Goal: Transaction & Acquisition: Purchase product/service

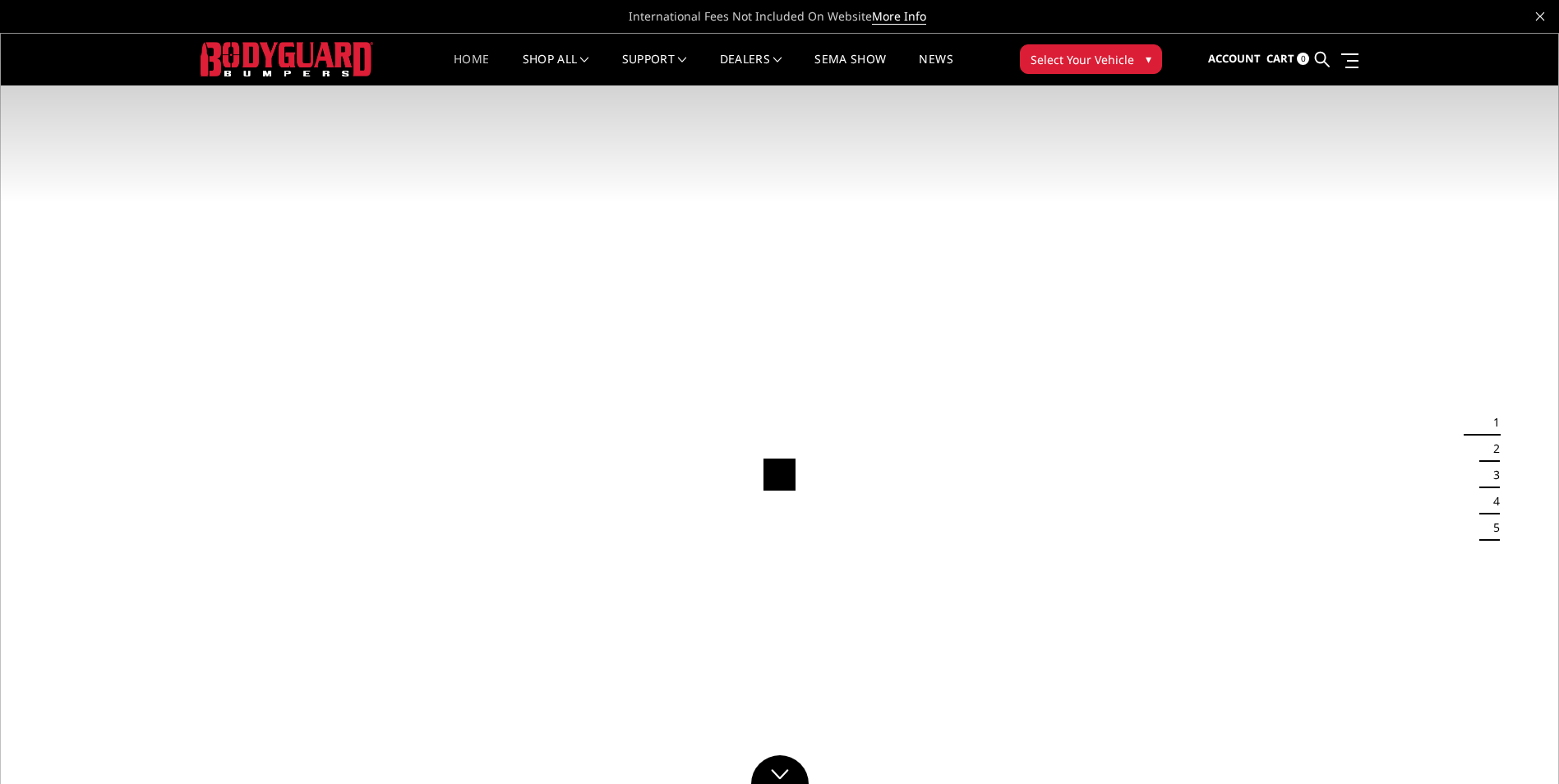
click at [1083, 59] on span "Select Your Vehicle" at bounding box center [1082, 60] width 103 height 18
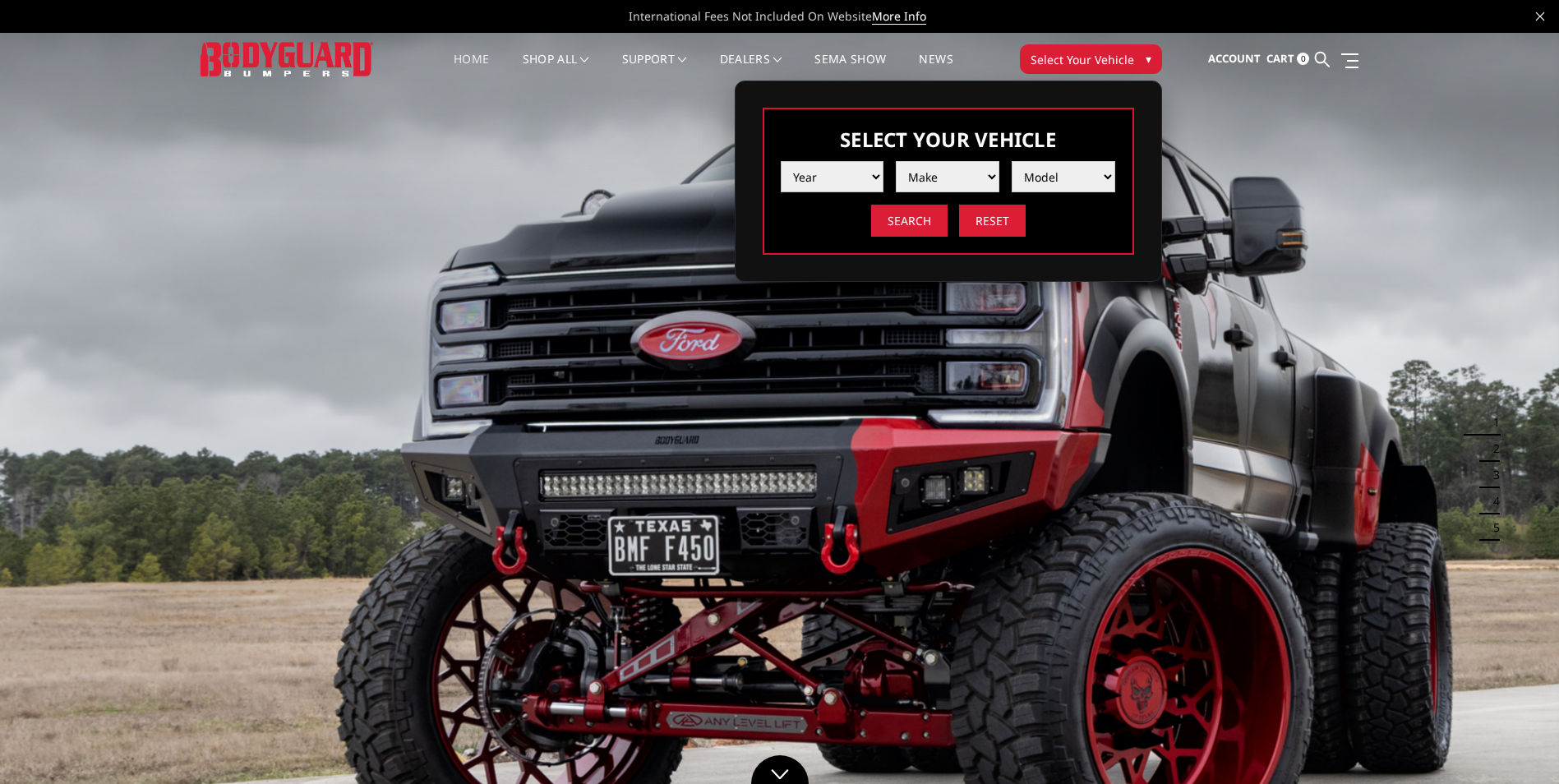
click at [867, 172] on select "Year 2025 2024 2023 2022 2021 2020 2019 2018 2017 2016 2015 2014 2013 2012 2011…" at bounding box center [832, 176] width 103 height 31
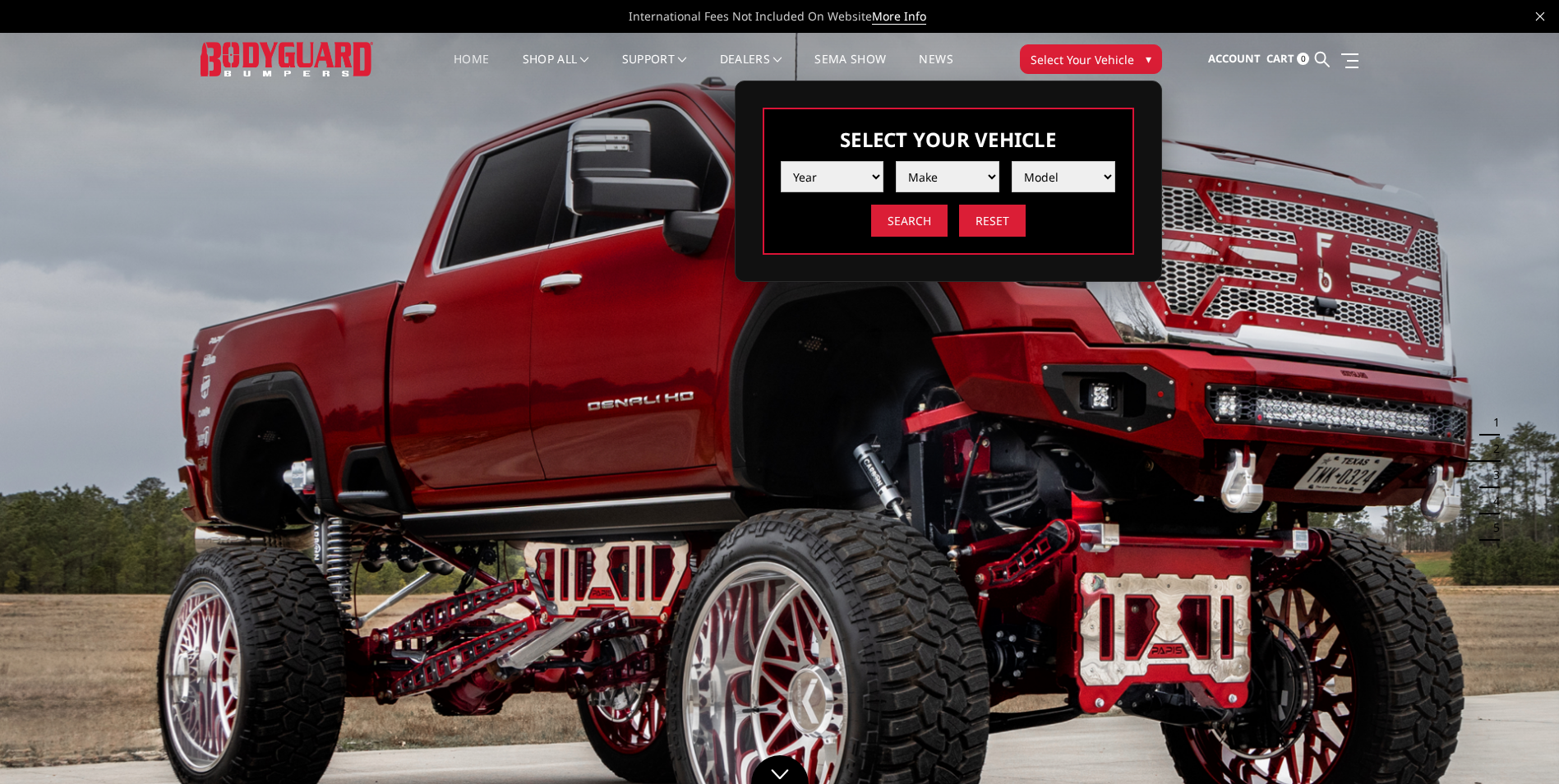
select select "yr_2025"
click at [781, 161] on select "Year 2025 2024 2023 2022 2021 2020 2019 2018 2017 2016 2015 2014 2013 2012 2011…" at bounding box center [832, 176] width 103 height 31
click at [952, 179] on select "Make Chevrolet Ford GMC Ram Toyota" at bounding box center [947, 176] width 103 height 31
select select "mk_chevrolet"
click at [896, 161] on select "Make Chevrolet Ford GMC Ram Toyota" at bounding box center [947, 176] width 103 height 31
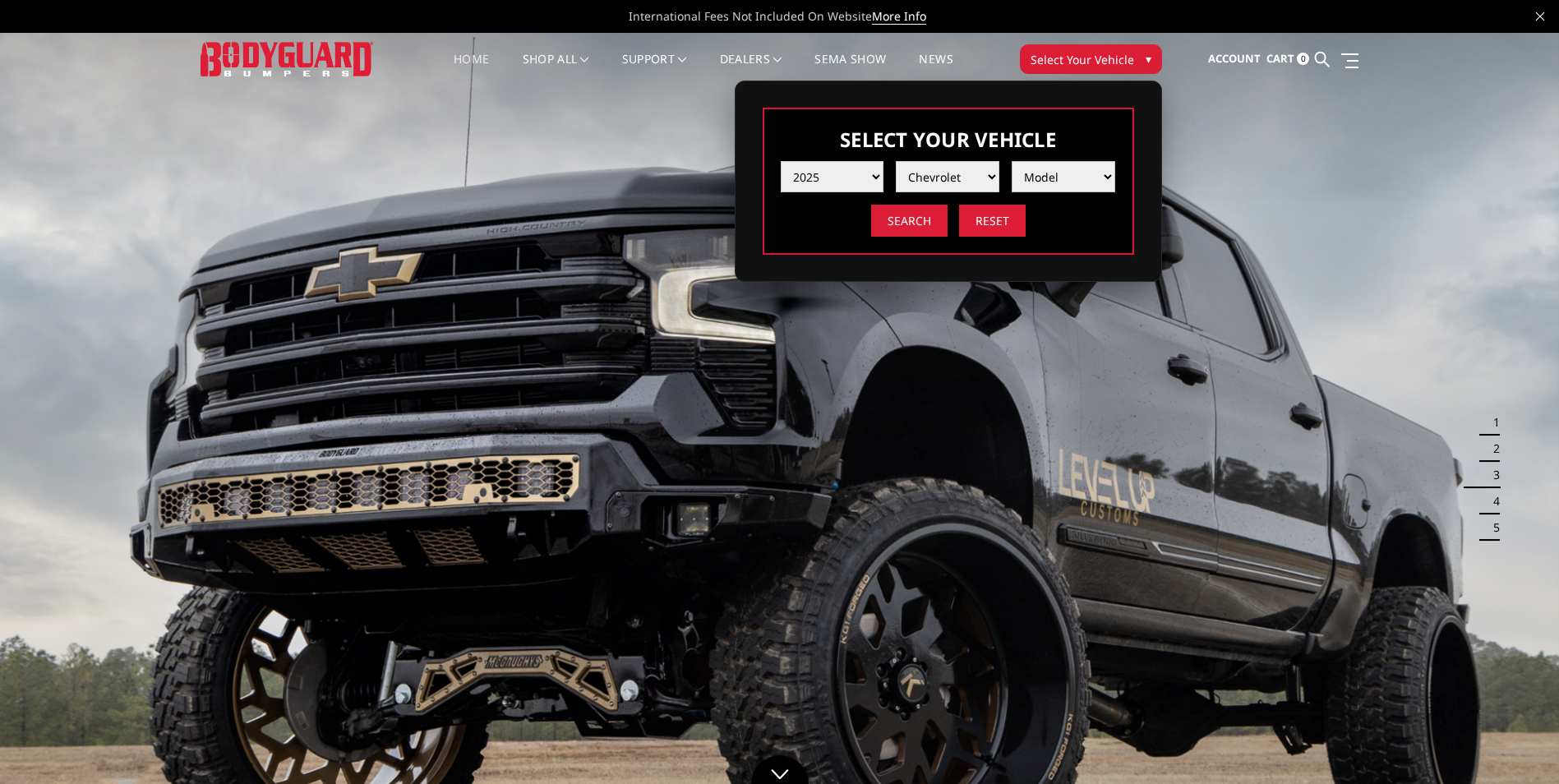
click at [1072, 172] on select "Model Silverado 1500 Silverado 2500 / 3500 Silverado 4500 / 5500 / 6500" at bounding box center [1063, 176] width 103 height 31
select select "md_silverado-2500-3500"
click at [1011, 161] on select "Model Silverado 1500 Silverado 2500 / 3500 Silverado 4500 / 5500 / 6500" at bounding box center [1063, 176] width 103 height 31
click at [927, 229] on input "Search" at bounding box center [909, 220] width 77 height 32
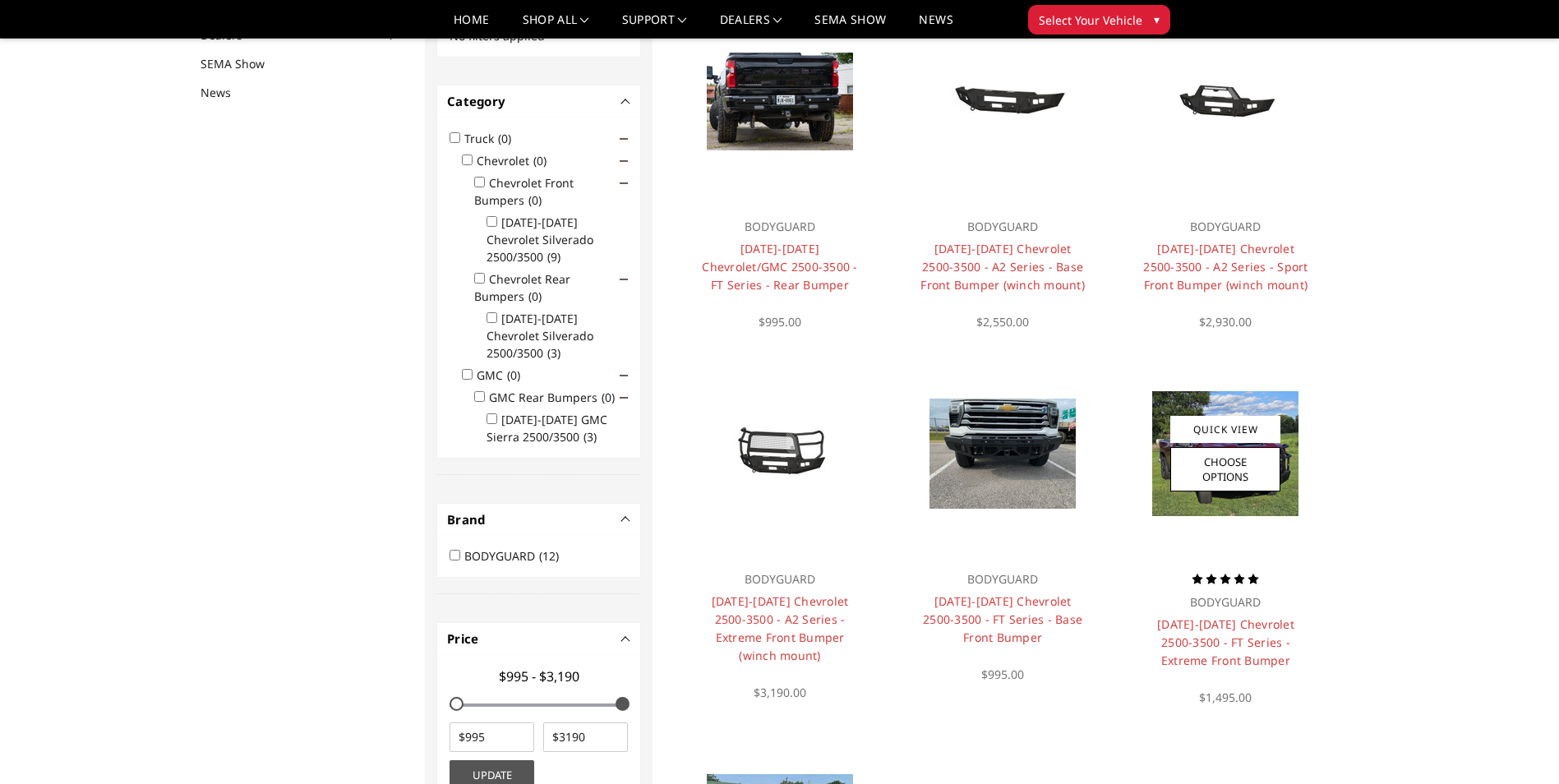
scroll to position [411, 0]
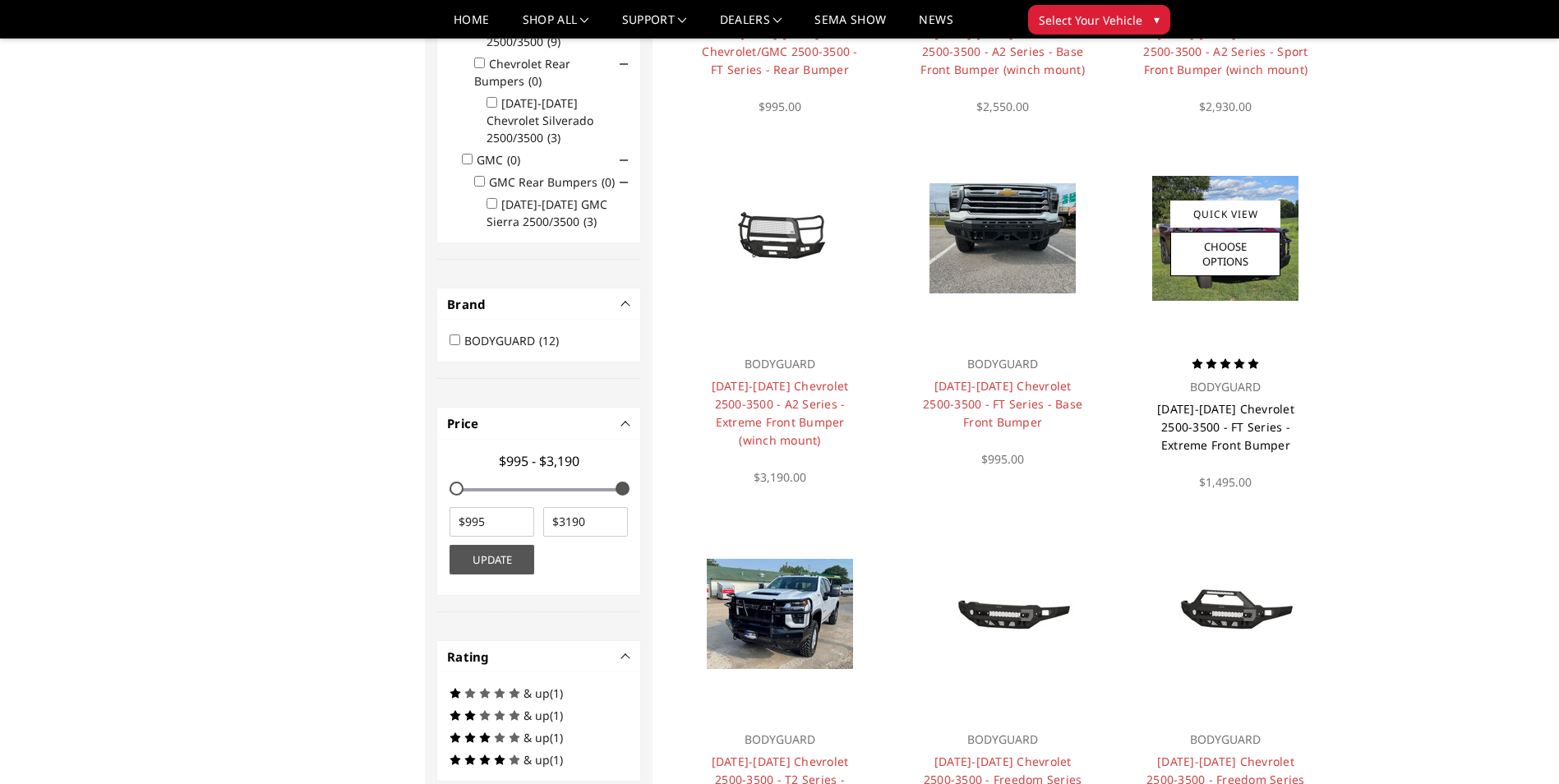
click at [1238, 421] on link "[DATE]-[DATE] Chevrolet 2500-3500 - FT Series - Extreme Front Bumper" at bounding box center [1225, 427] width 137 height 52
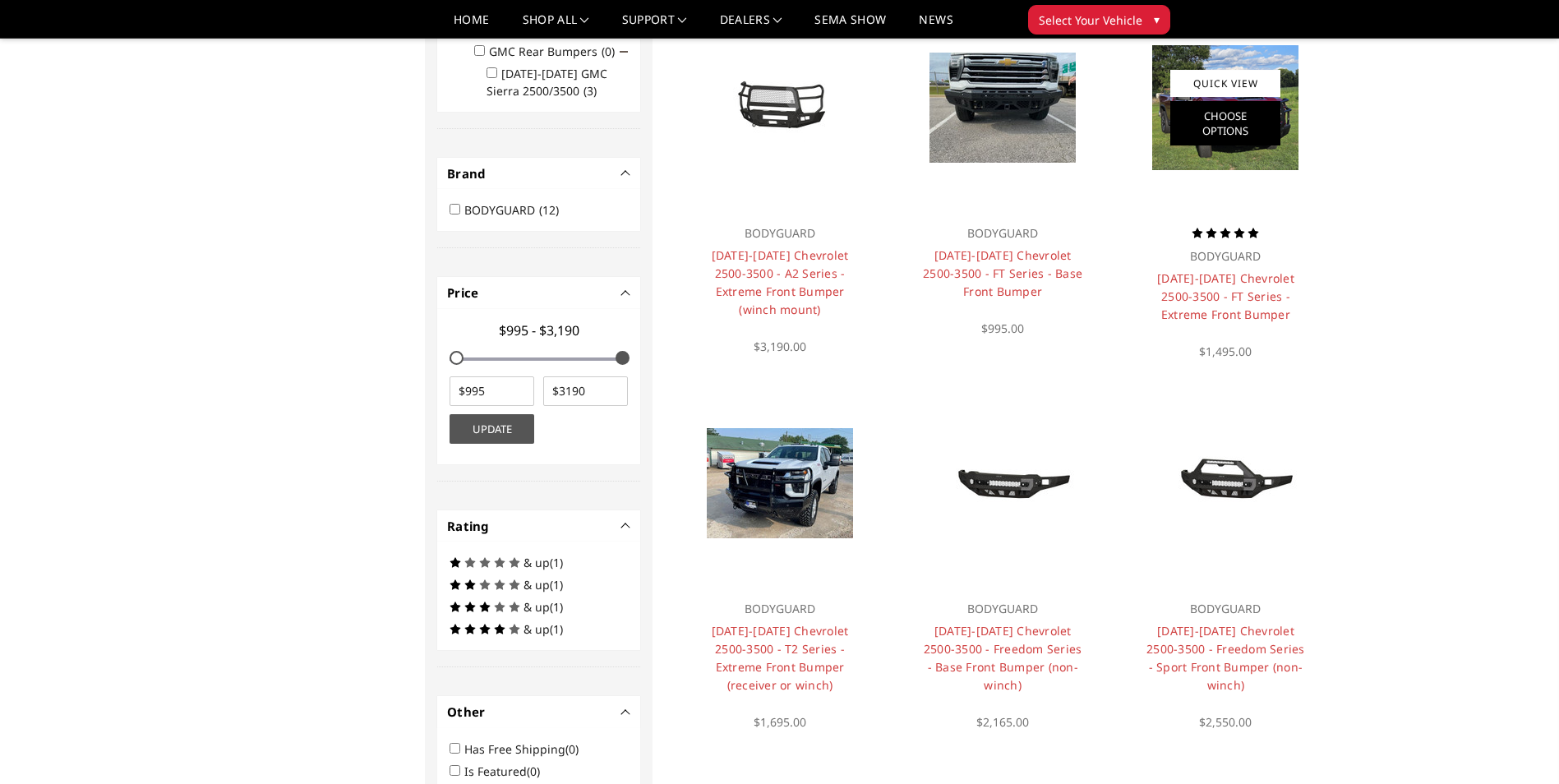
scroll to position [543, 0]
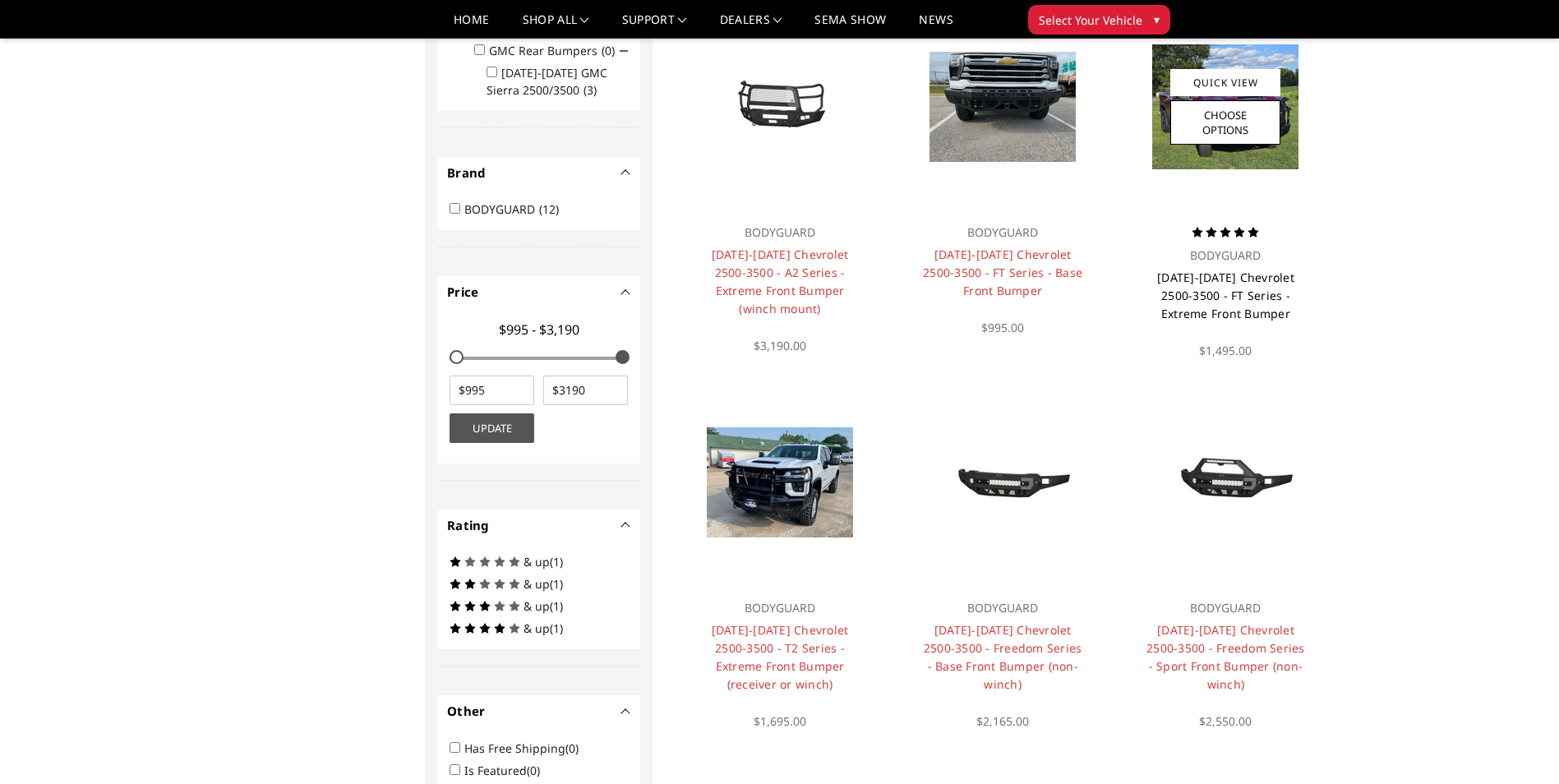
click at [1214, 299] on link "[DATE]-[DATE] Chevrolet 2500-3500 - FT Series - Extreme Front Bumper" at bounding box center [1225, 295] width 137 height 52
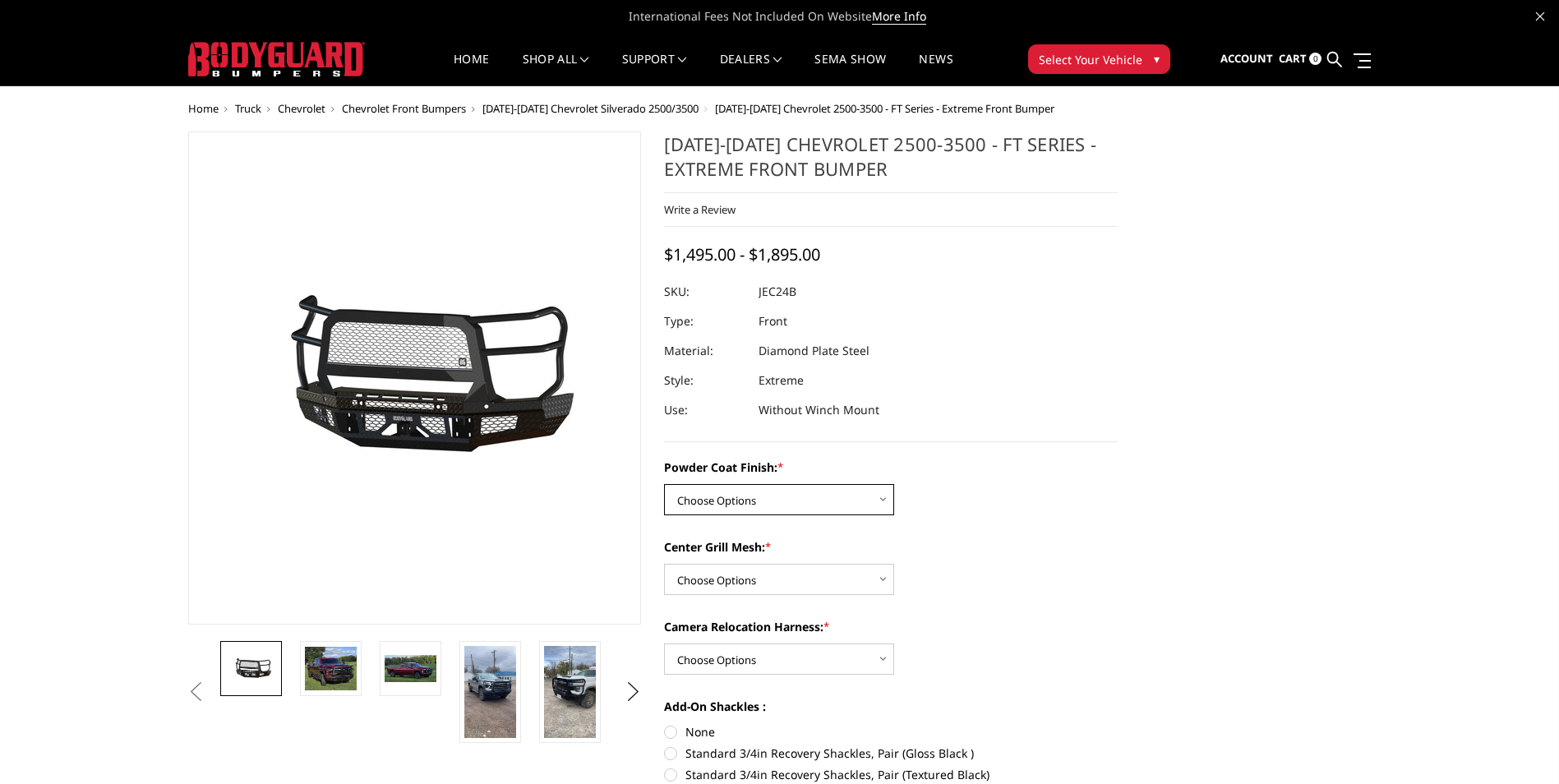
click at [787, 493] on select "Choose Options Bare Metal Gloss Black Powder Coat Textured Black Powder Coat" at bounding box center [779, 499] width 231 height 31
select select "3278"
click at [664, 484] on select "Choose Options Bare Metal Gloss Black Powder Coat Textured Black Powder Coat" at bounding box center [779, 499] width 231 height 31
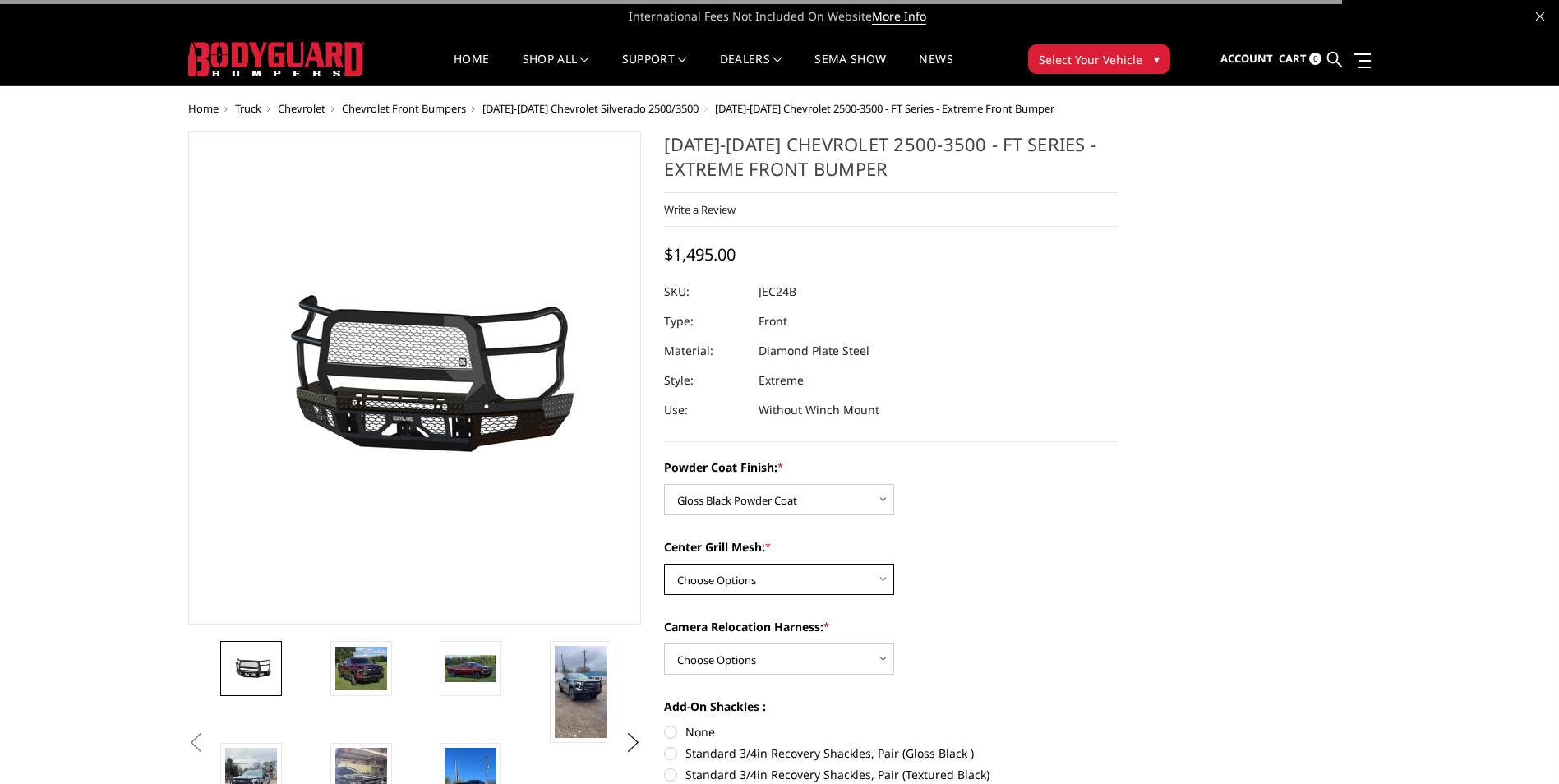
click at [754, 585] on select "Choose Options WITH Expanded Metal in Center Grill WITHOUT Expanded Metal in Ce…" at bounding box center [779, 579] width 231 height 31
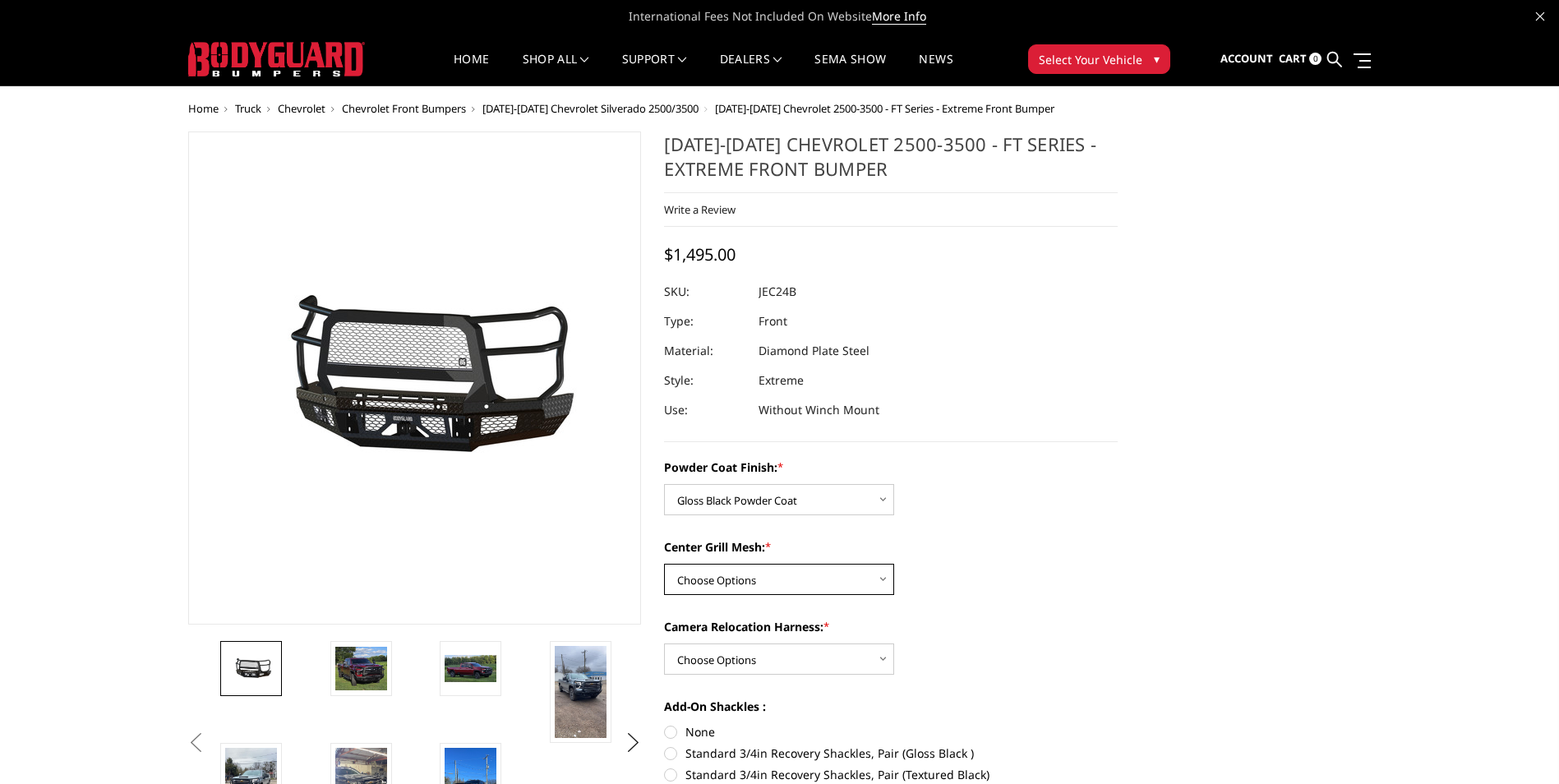
select select "3280"
click at [664, 564] on select "Choose Options WITH Expanded Metal in Center Grill WITHOUT Expanded Metal in Ce…" at bounding box center [779, 579] width 231 height 31
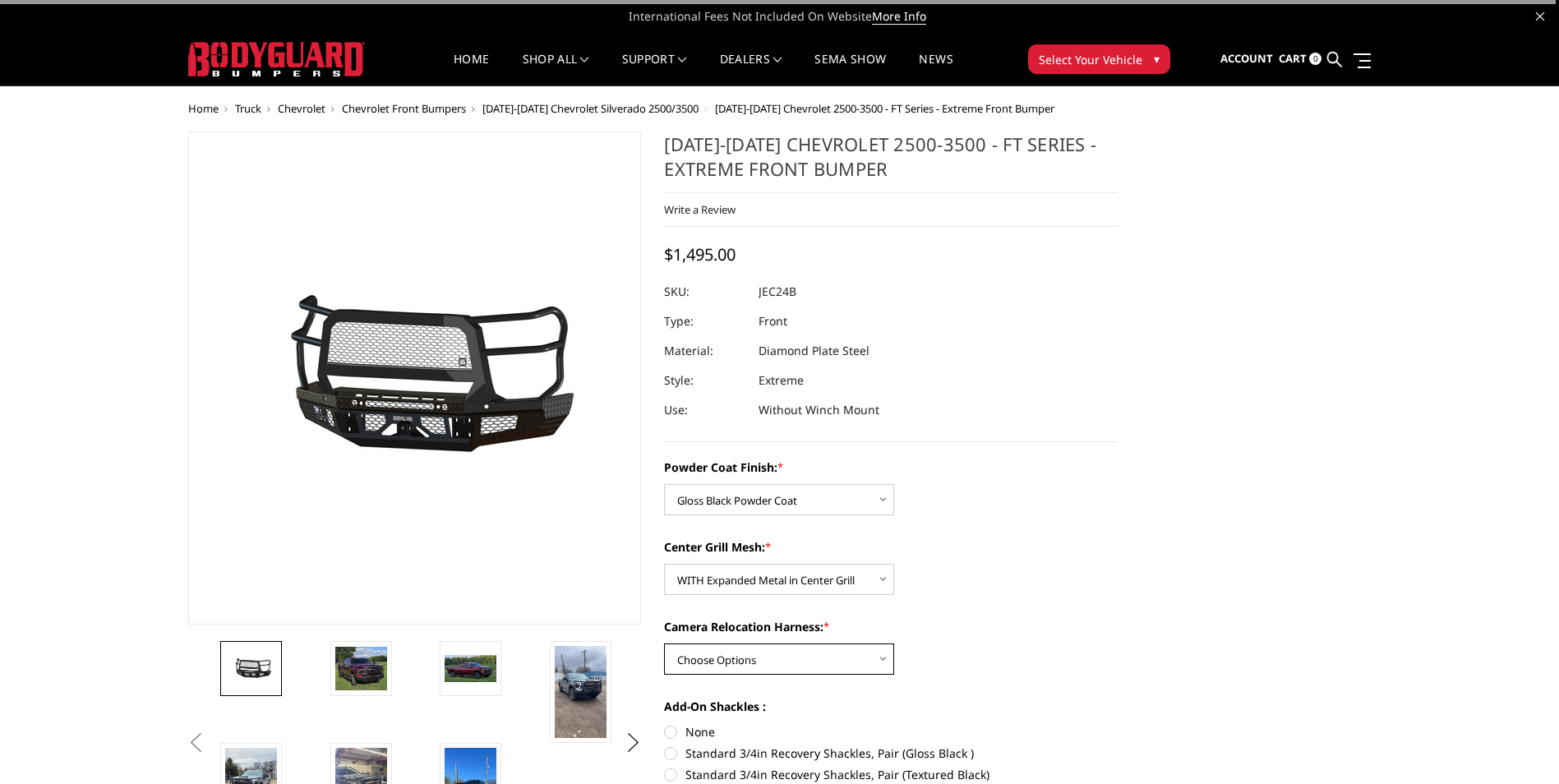
click at [802, 649] on select "Choose Options WITH Camera Relocation Harness WITHOUT Camera Relocation Harness" at bounding box center [779, 659] width 231 height 31
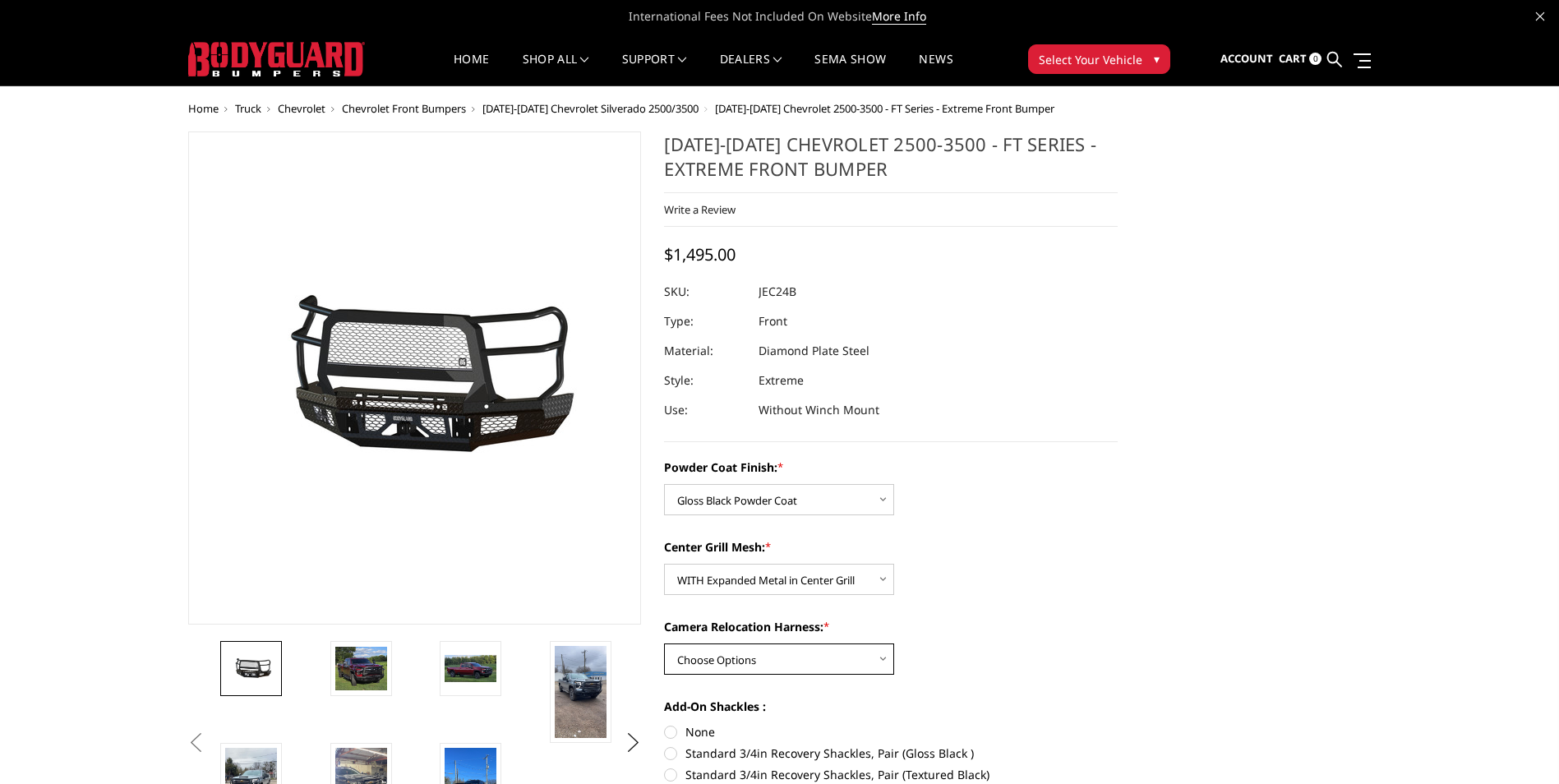
select select "3282"
click at [664, 644] on select "Choose Options WITH Camera Relocation Harness WITHOUT Camera Relocation Harness" at bounding box center [779, 659] width 231 height 31
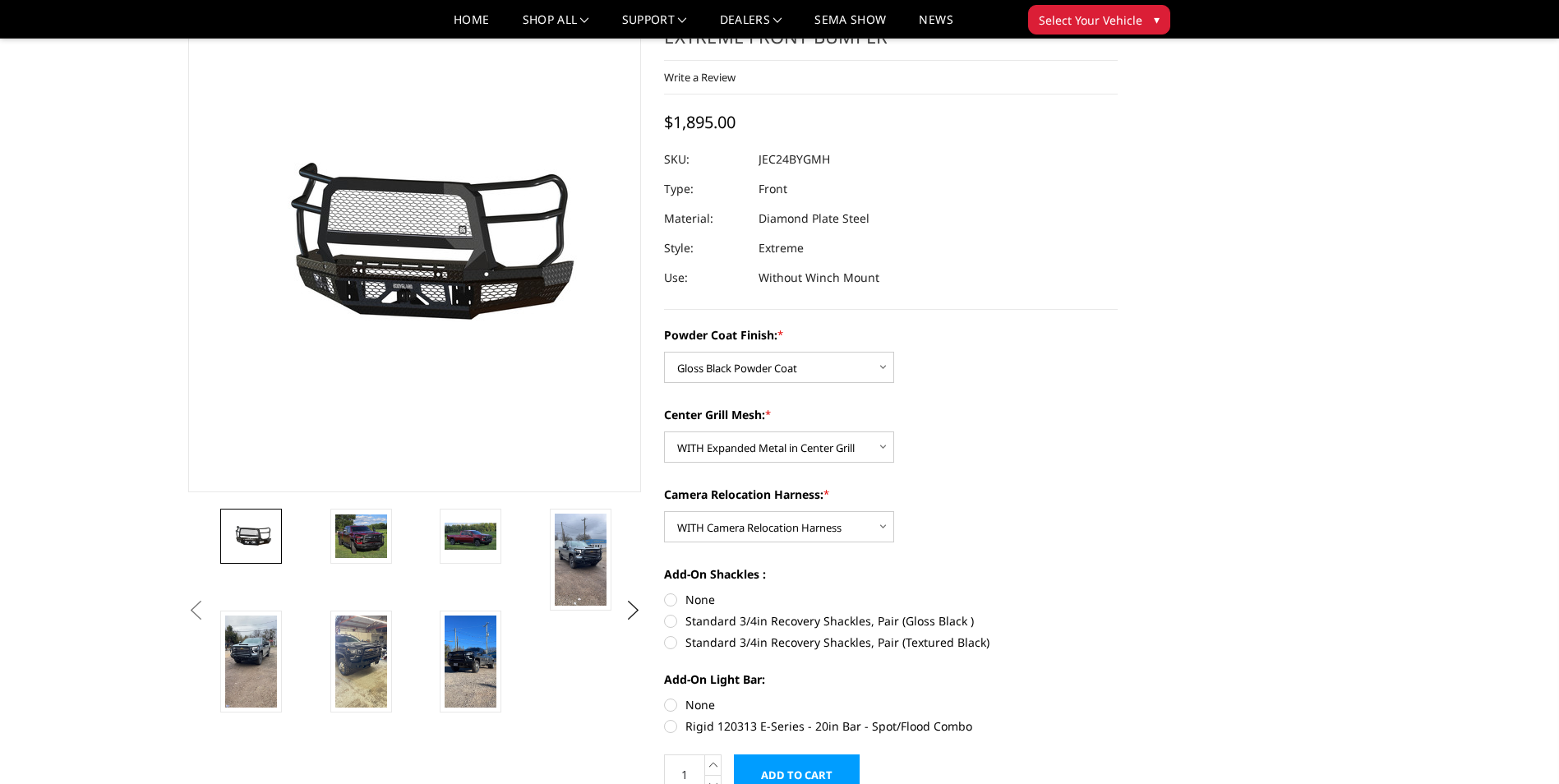
scroll to position [82, 0]
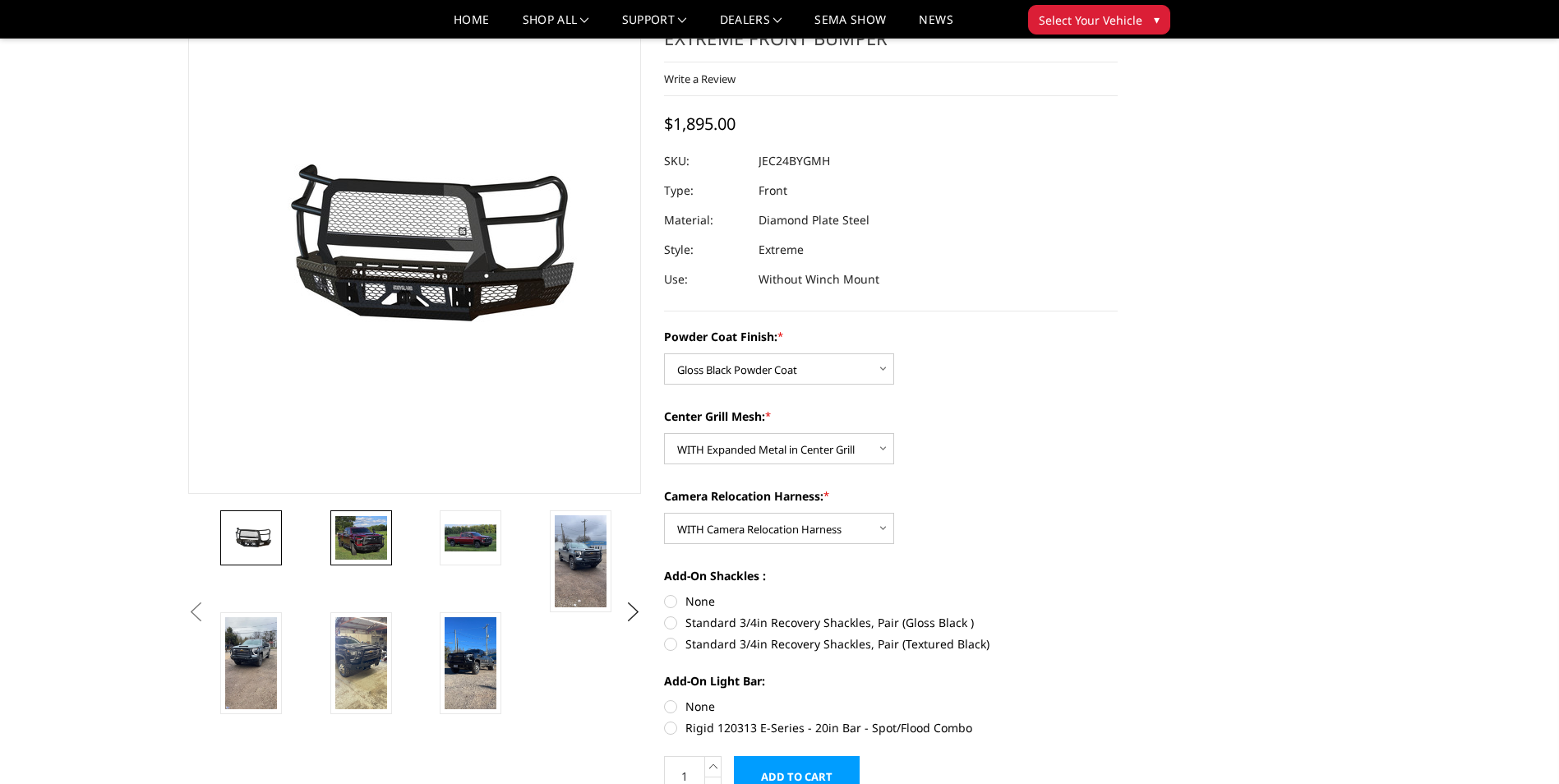
click at [365, 527] on img at bounding box center [362, 538] width 52 height 45
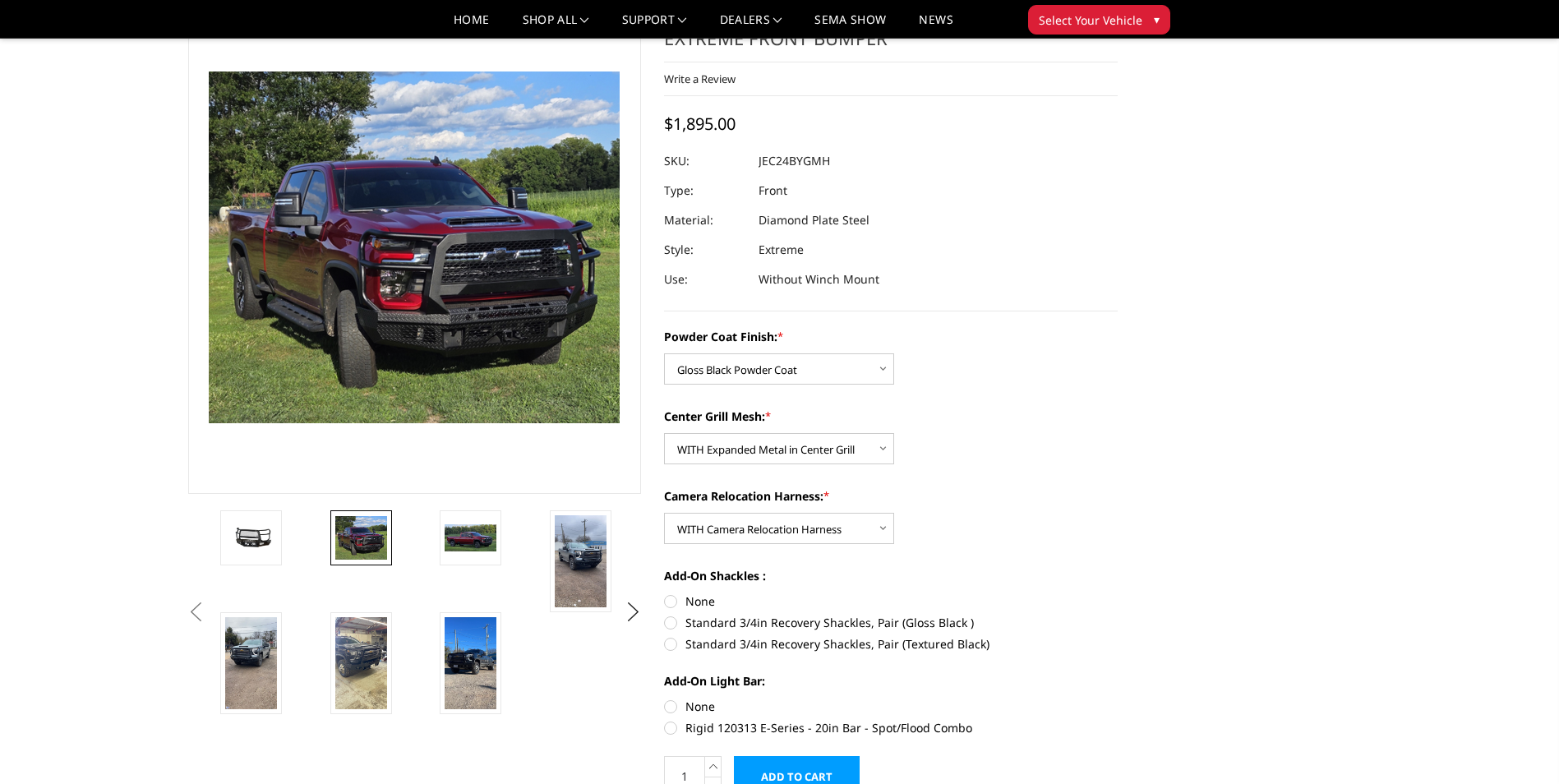
click at [497, 312] on img at bounding box center [306, 194] width 1052 height 900
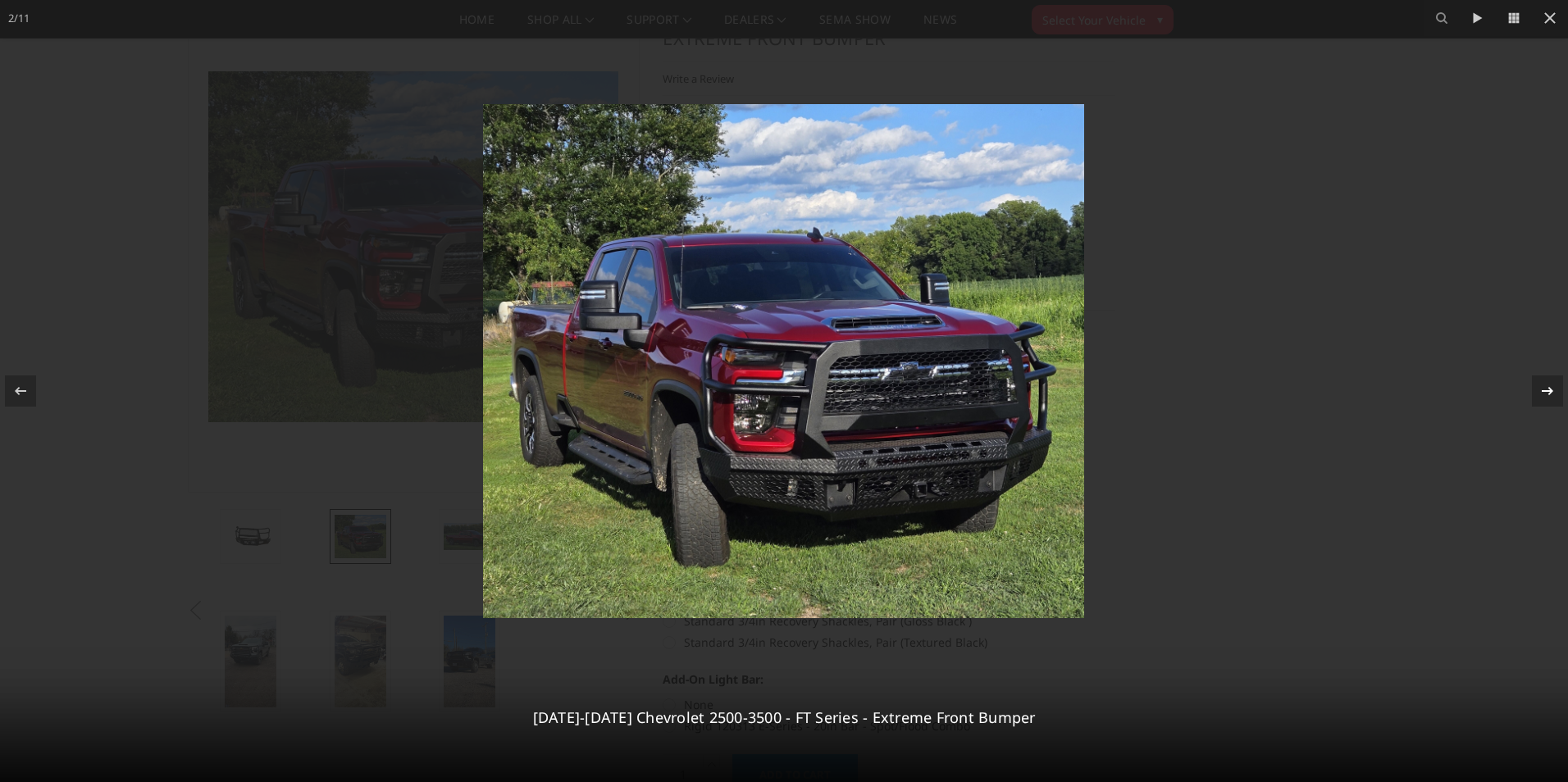
click at [1547, 392] on icon at bounding box center [1547, 390] width 19 height 19
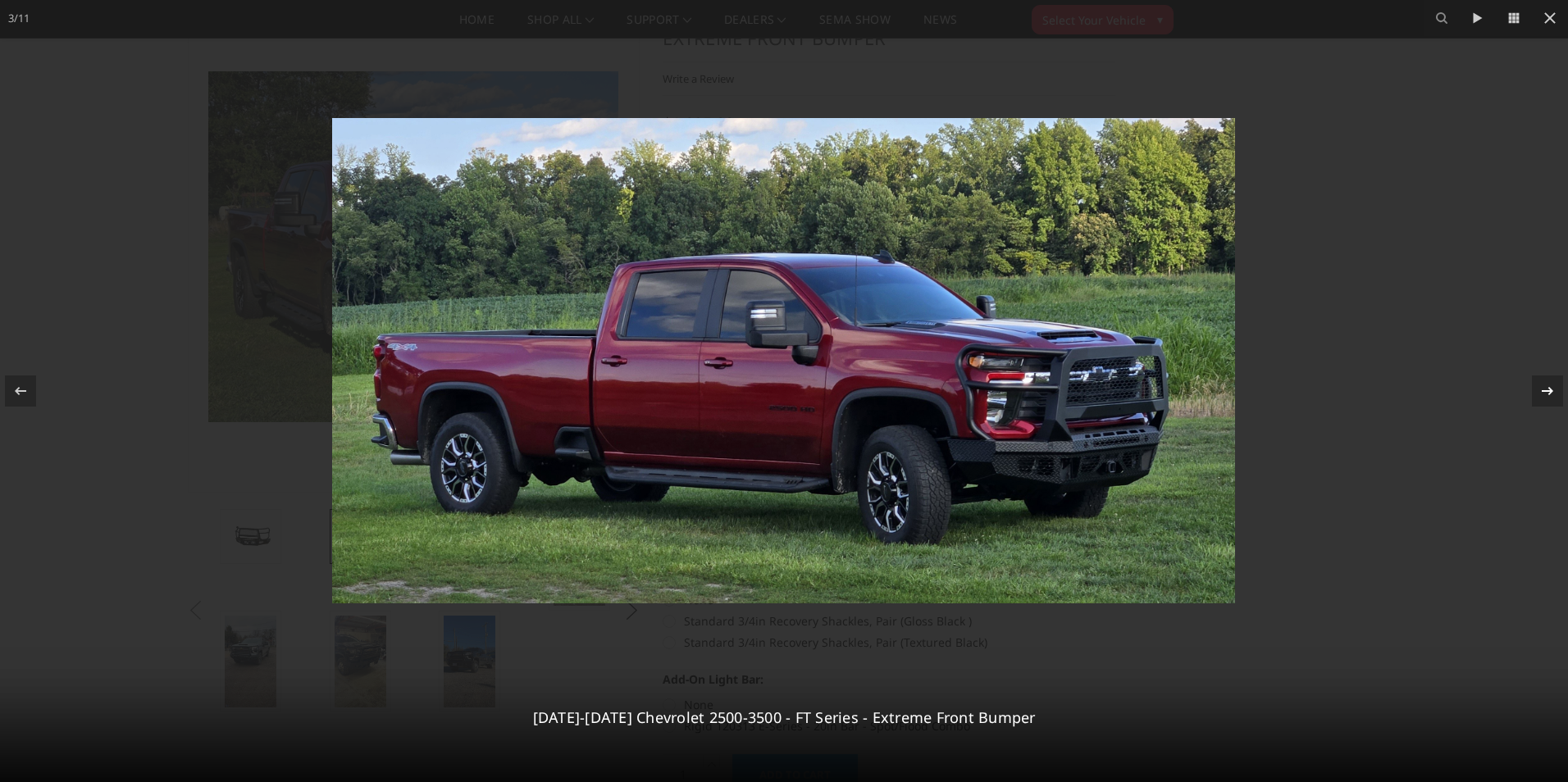
click at [1547, 393] on icon at bounding box center [1547, 390] width 19 height 19
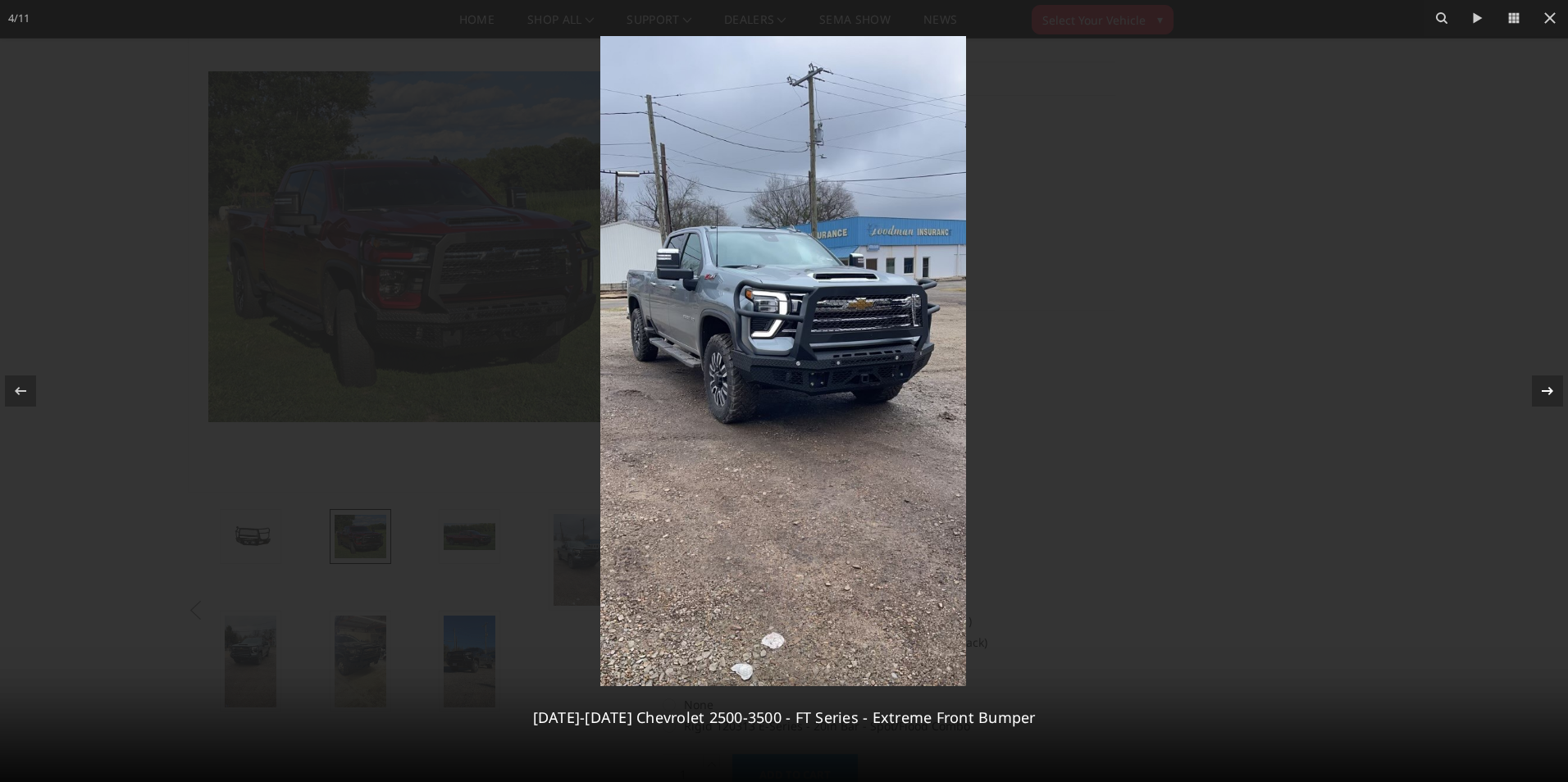
click at [1545, 393] on icon at bounding box center [1547, 390] width 19 height 19
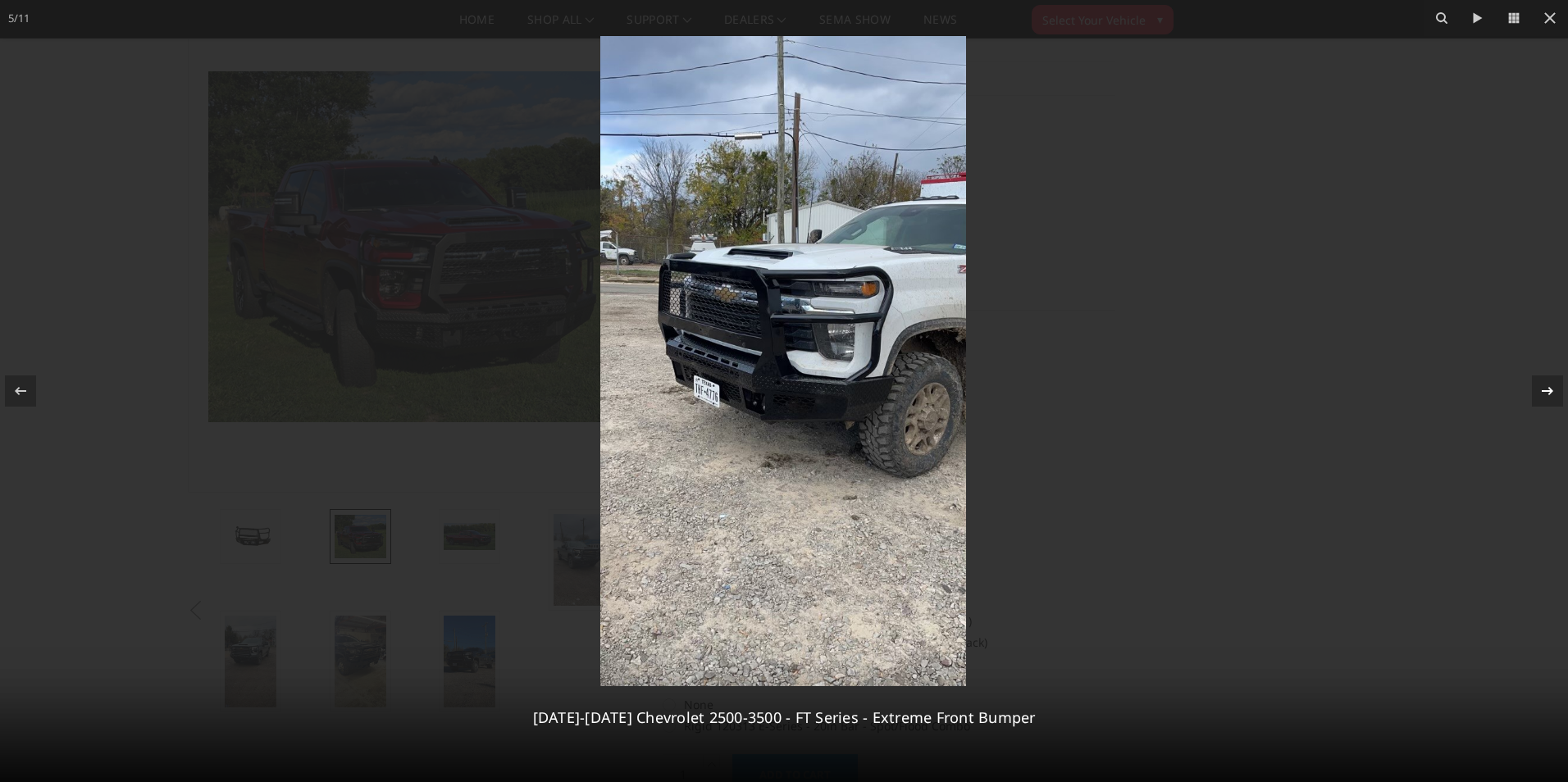
click at [1545, 393] on div "5 / [PHONE_NUMBER][DATE][DATE] Chevrolet 2500-3500 - FT Series - Extreme Front …" at bounding box center [784, 391] width 1568 height 782
click at [1545, 393] on icon at bounding box center [1547, 390] width 19 height 19
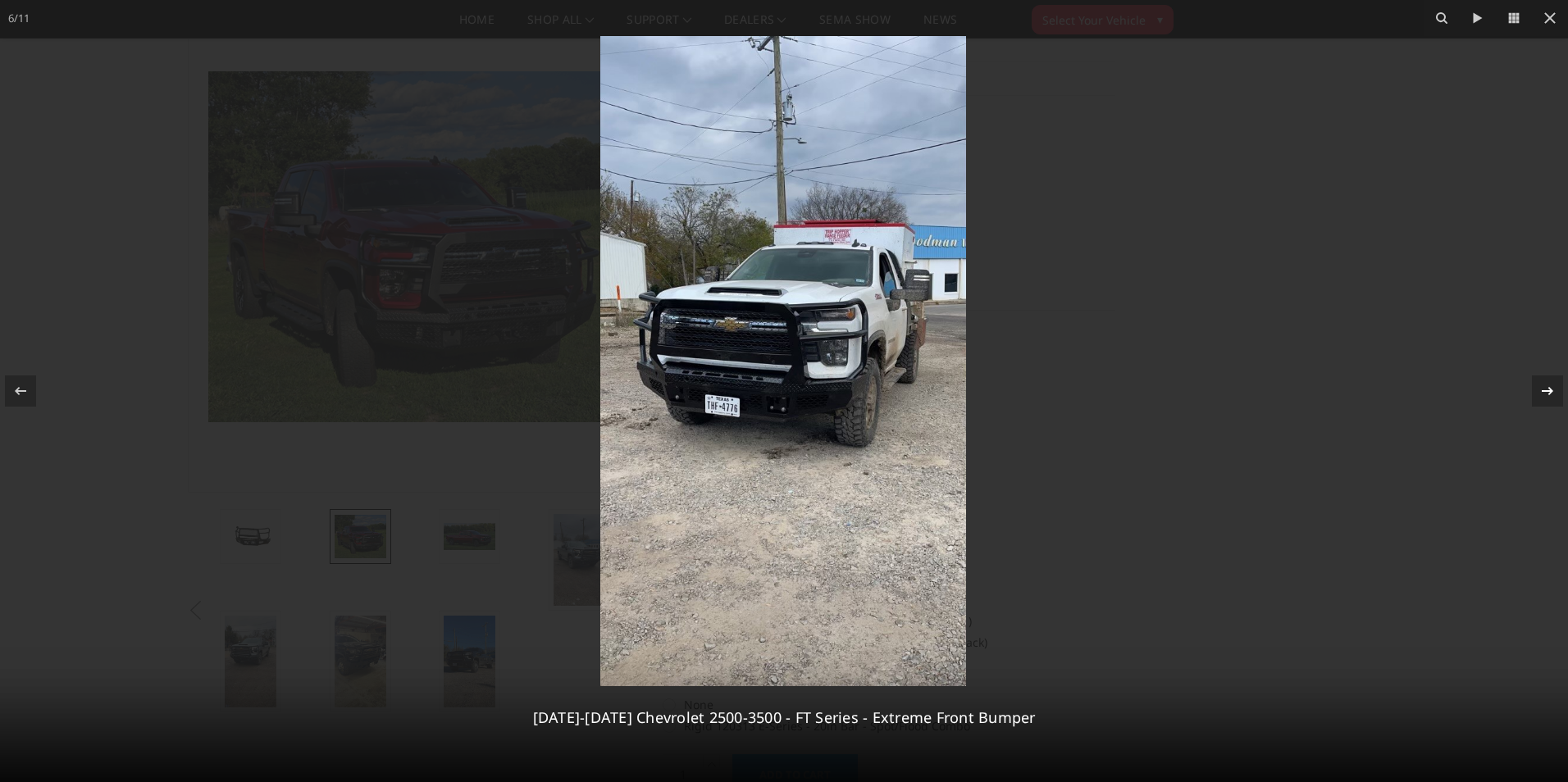
click at [1545, 393] on icon at bounding box center [1547, 390] width 19 height 19
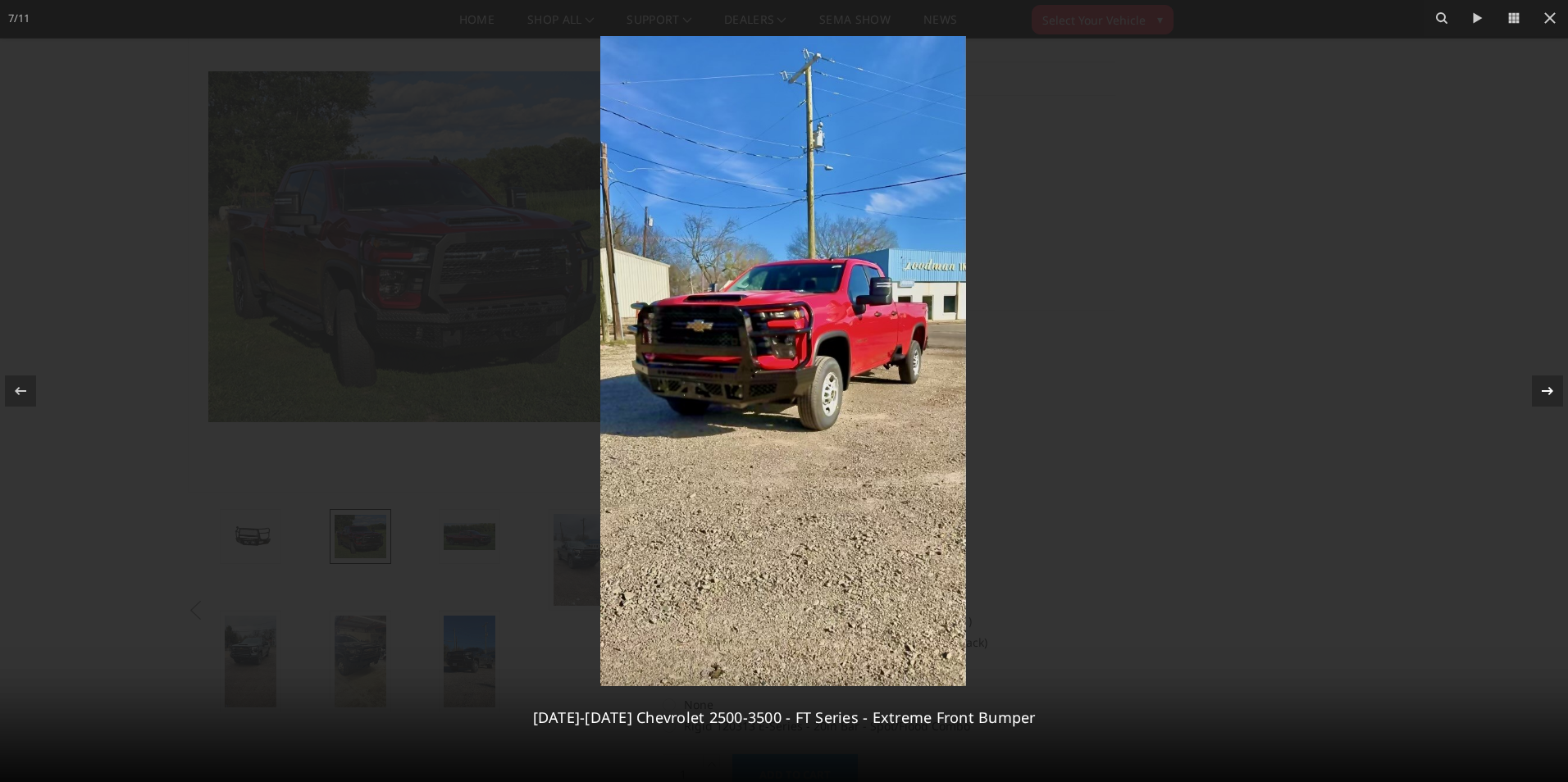
click at [1545, 393] on icon at bounding box center [1547, 390] width 19 height 19
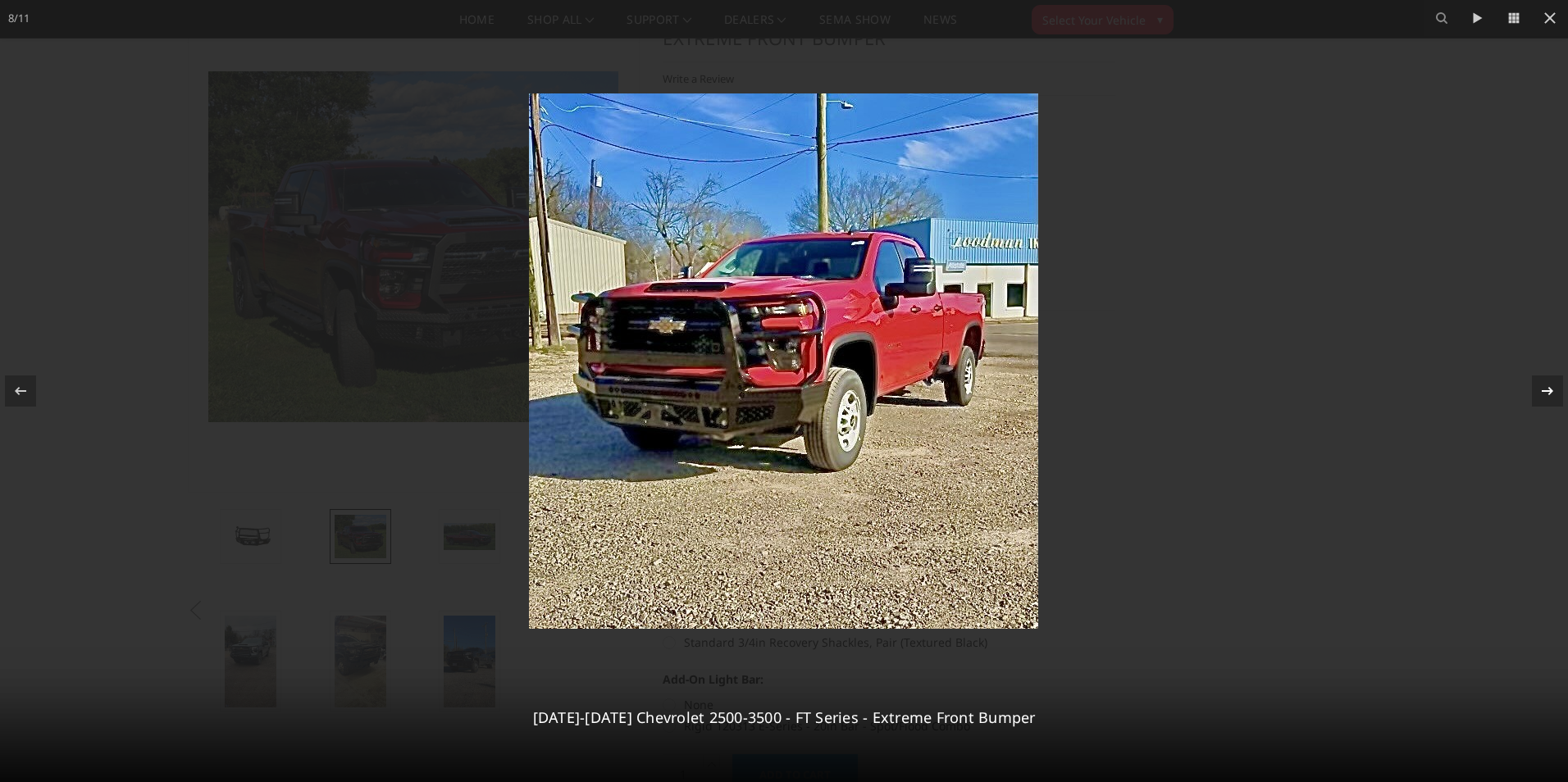
click at [1545, 393] on icon at bounding box center [1547, 390] width 19 height 19
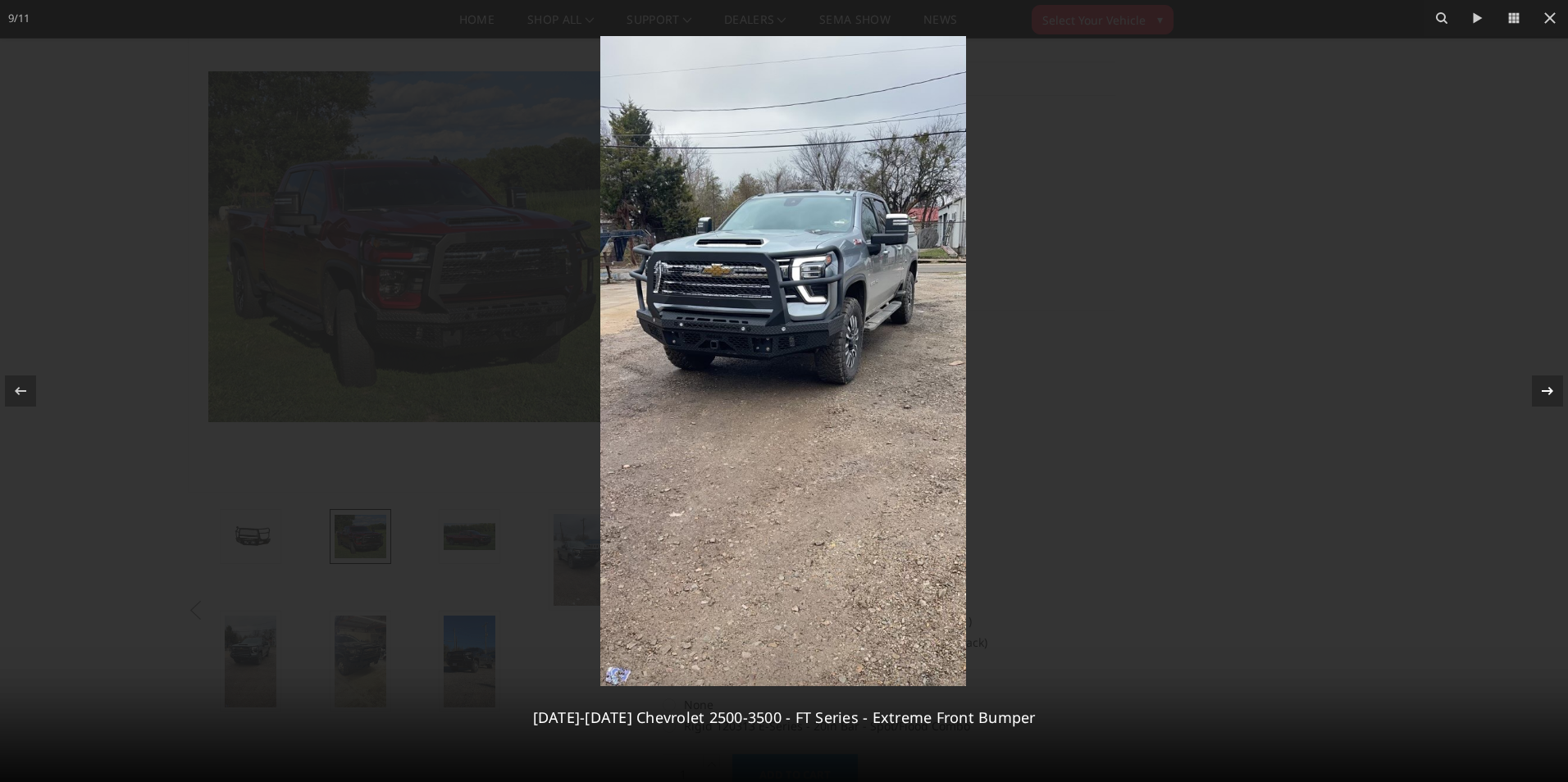
click at [1545, 393] on icon at bounding box center [1547, 390] width 19 height 19
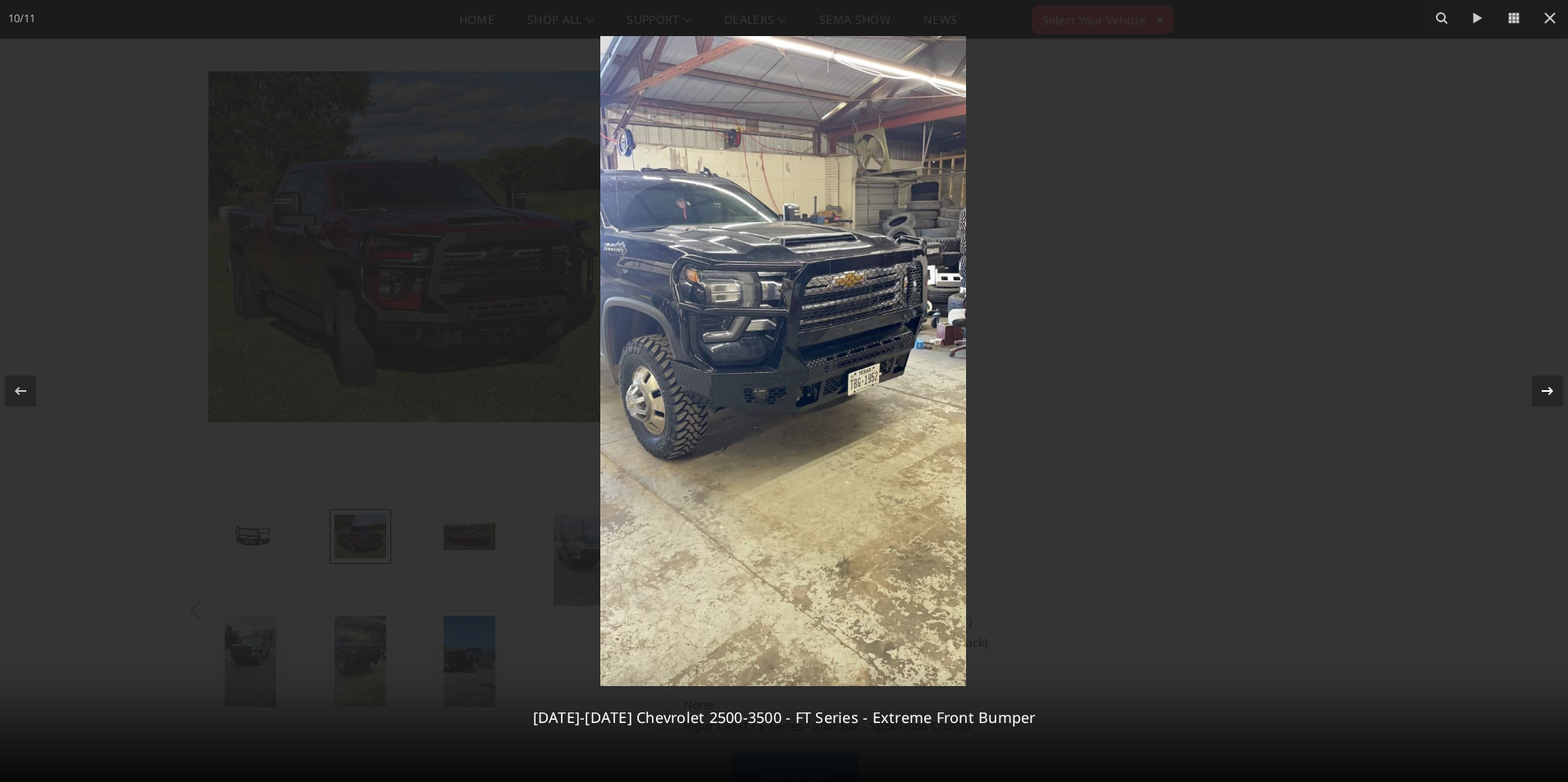
click at [1545, 393] on icon at bounding box center [1547, 390] width 19 height 19
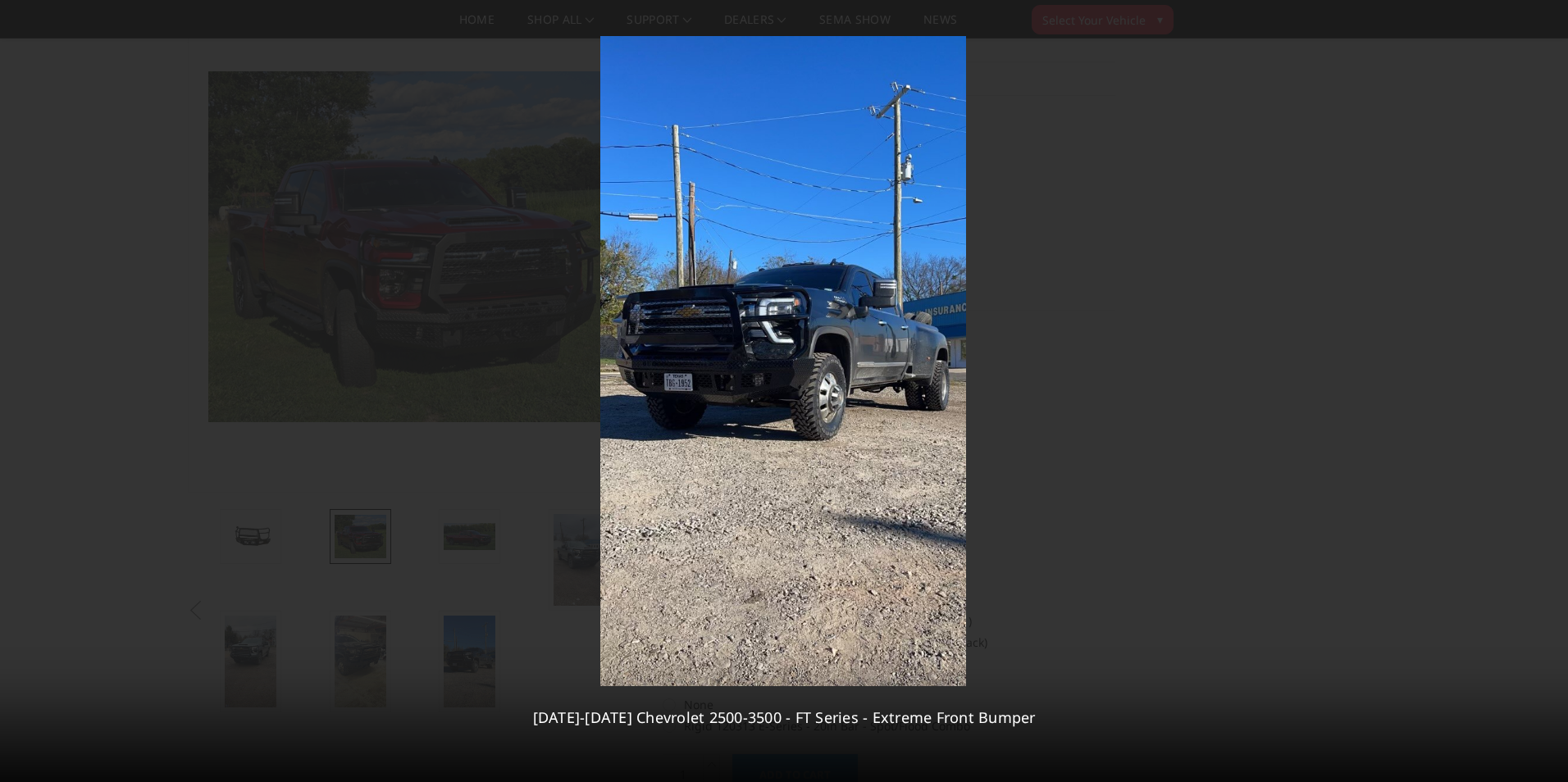
click at [1545, 393] on div "11 / [PHONE_NUMBER][DATE][DATE] Chevrolet 2500-3500 - FT Series - Extreme Front…" at bounding box center [784, 391] width 1568 height 782
click at [1550, 15] on icon at bounding box center [1549, 18] width 19 height 19
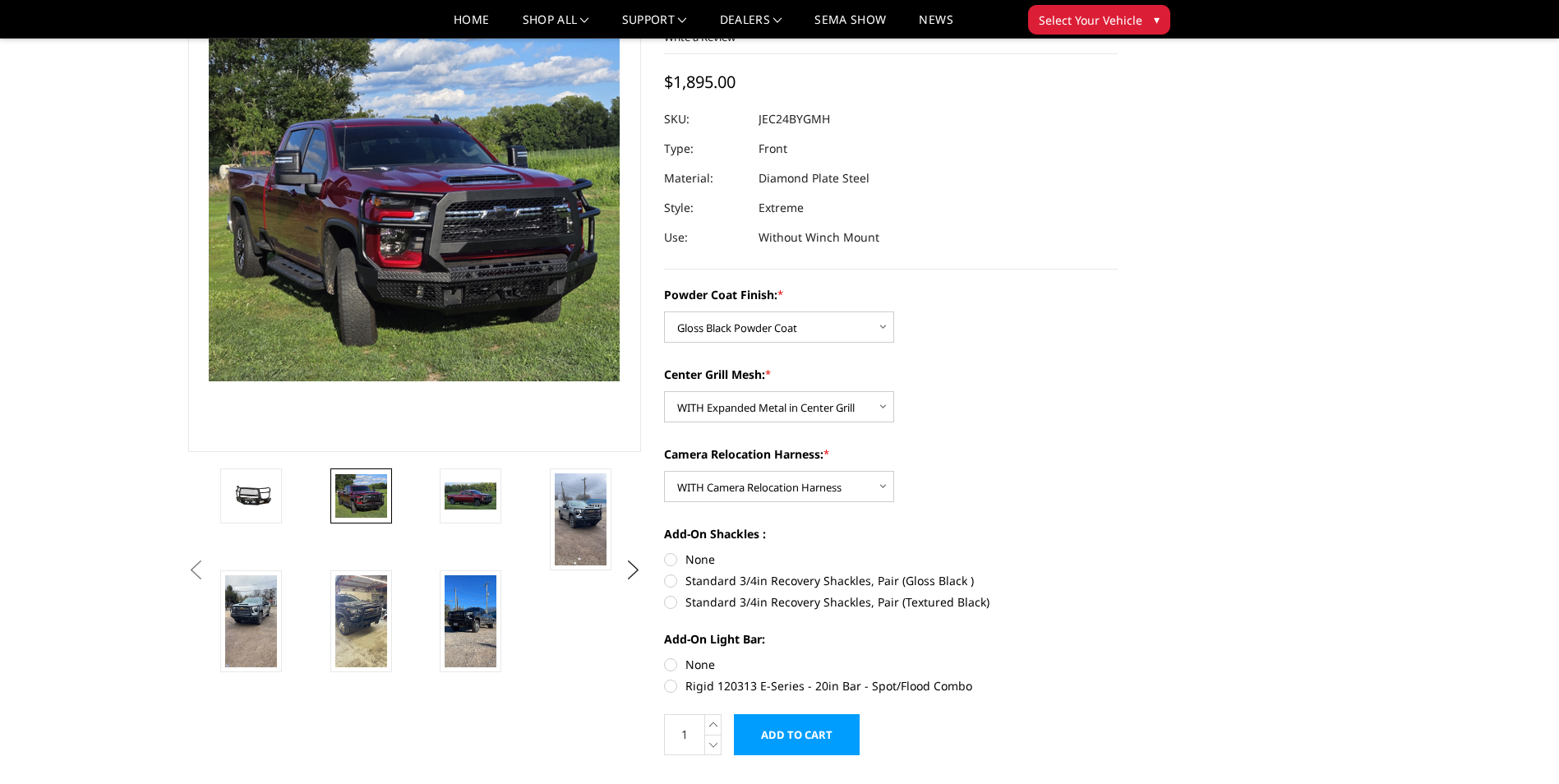
scroll to position [164, 0]
